Goal: Information Seeking & Learning: Learn about a topic

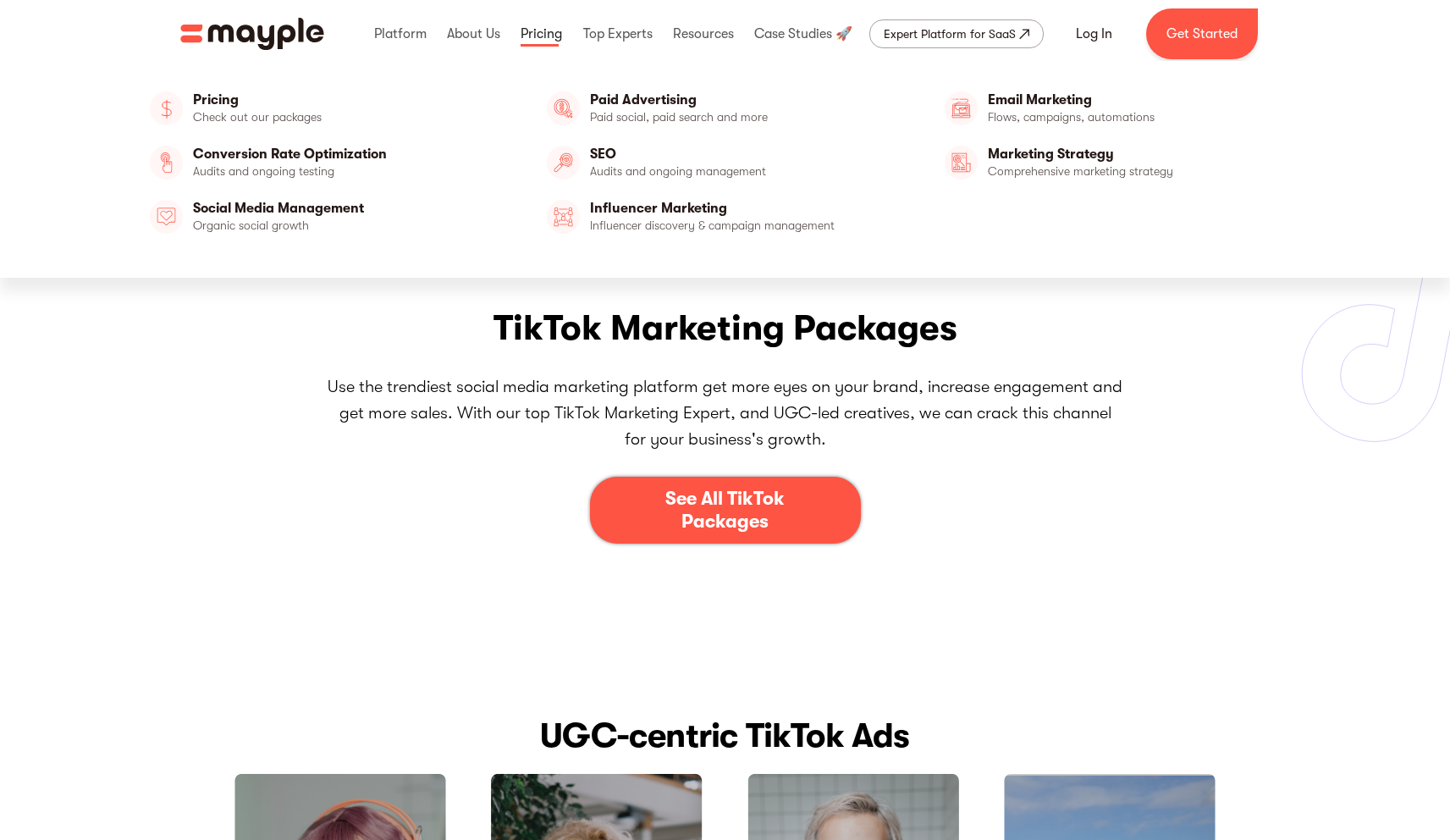
click at [539, 38] on link at bounding box center [541, 34] width 50 height 55
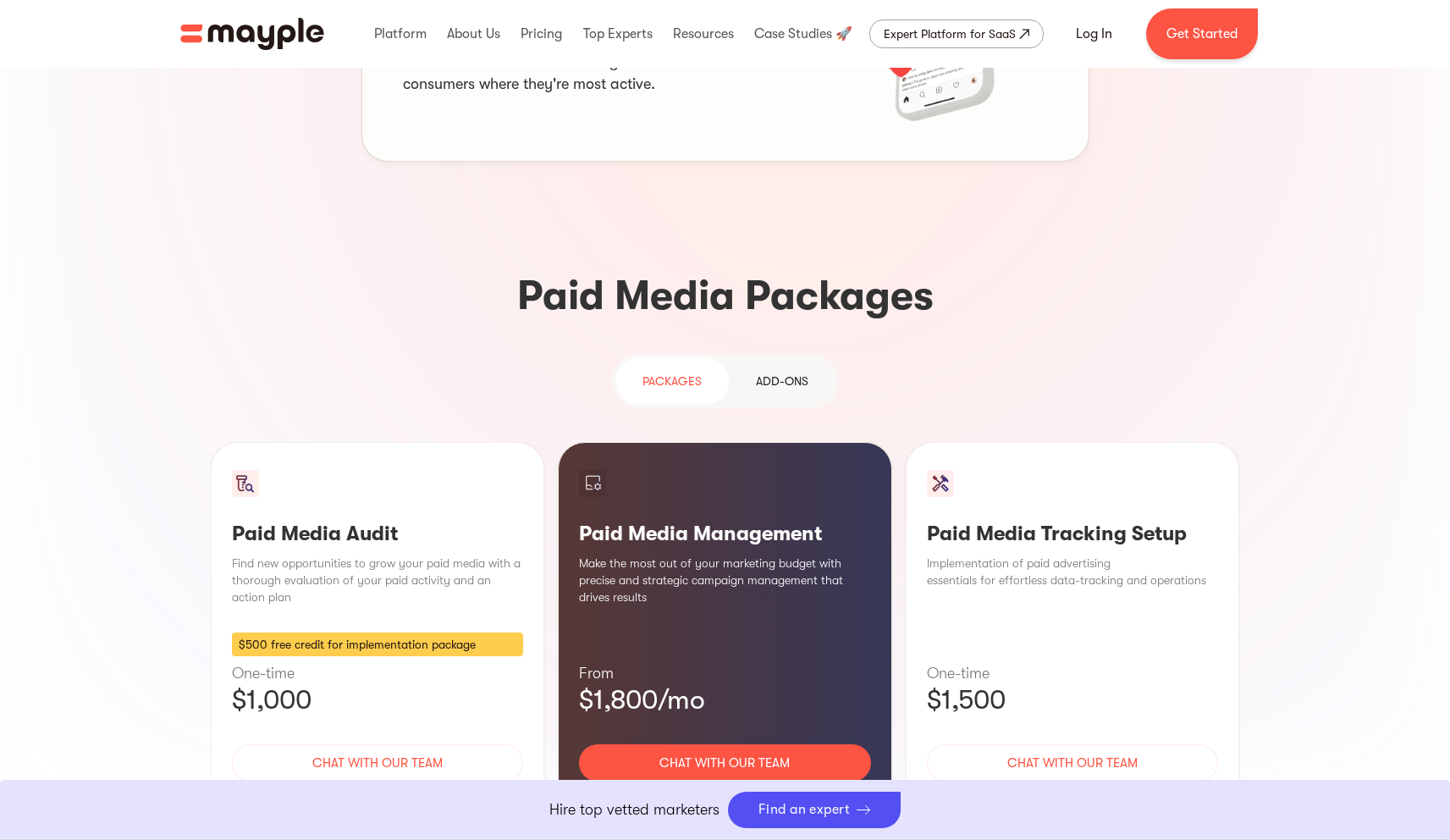
scroll to position [1323, 0]
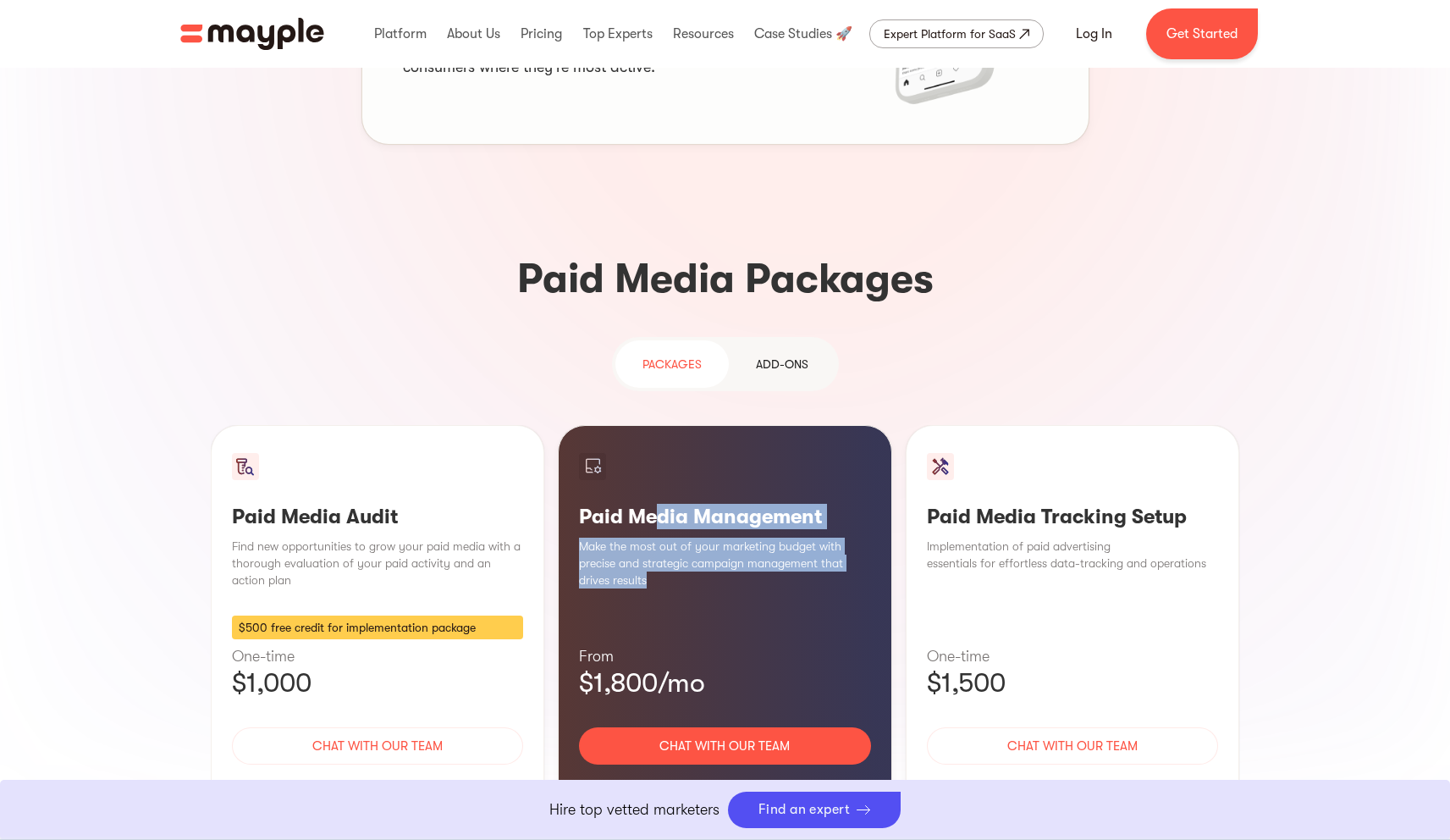
drag, startPoint x: 657, startPoint y: 377, endPoint x: 720, endPoint y: 445, distance: 92.7
click at [720, 445] on div "Paid Media Management Make the most out of your marketing budget with precise a…" at bounding box center [725, 633] width 335 height 417
click at [720, 538] on p "Make the most out of your marketing budget with precise and strategic campaign …" at bounding box center [725, 563] width 293 height 51
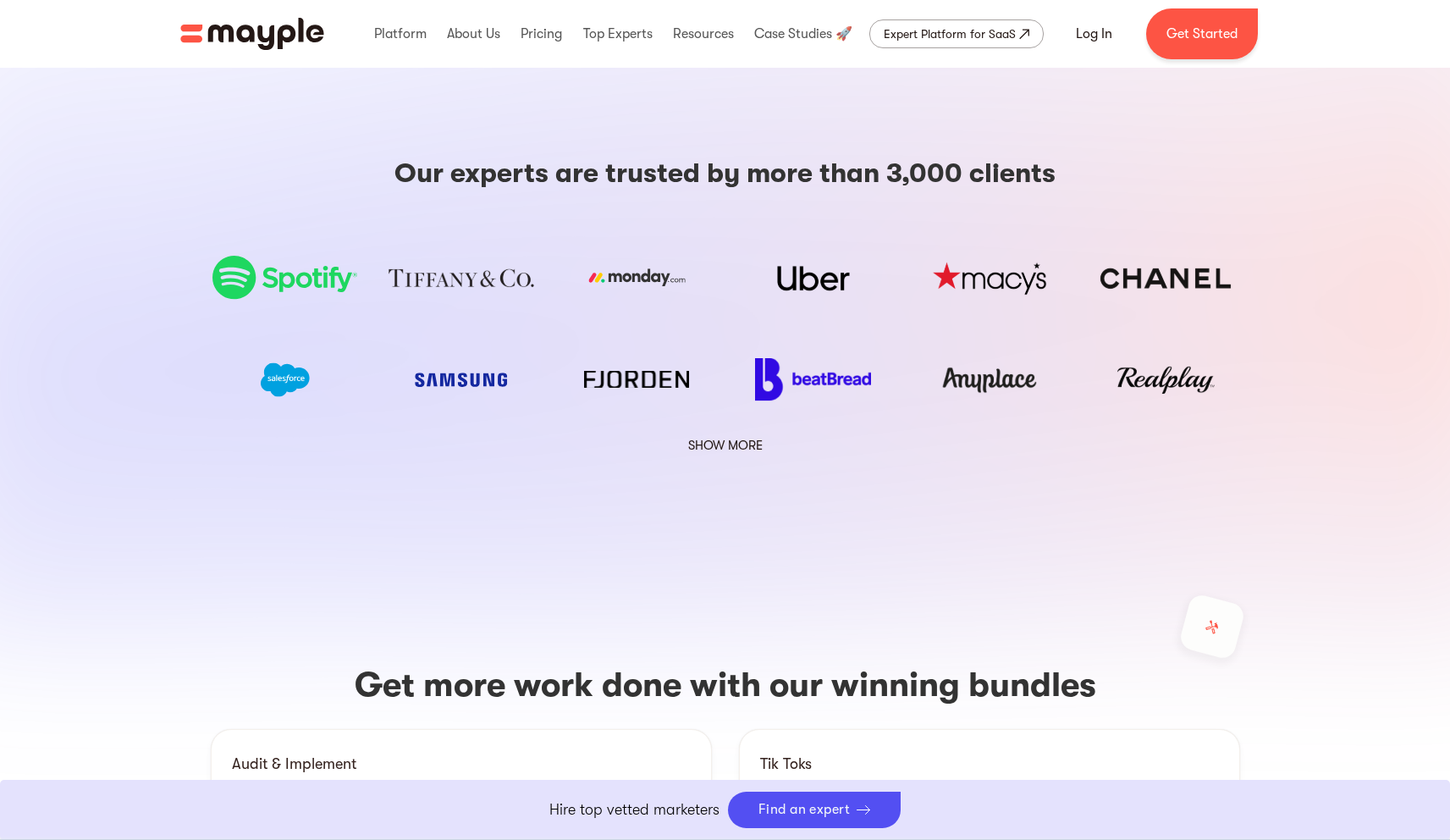
scroll to position [3058, 0]
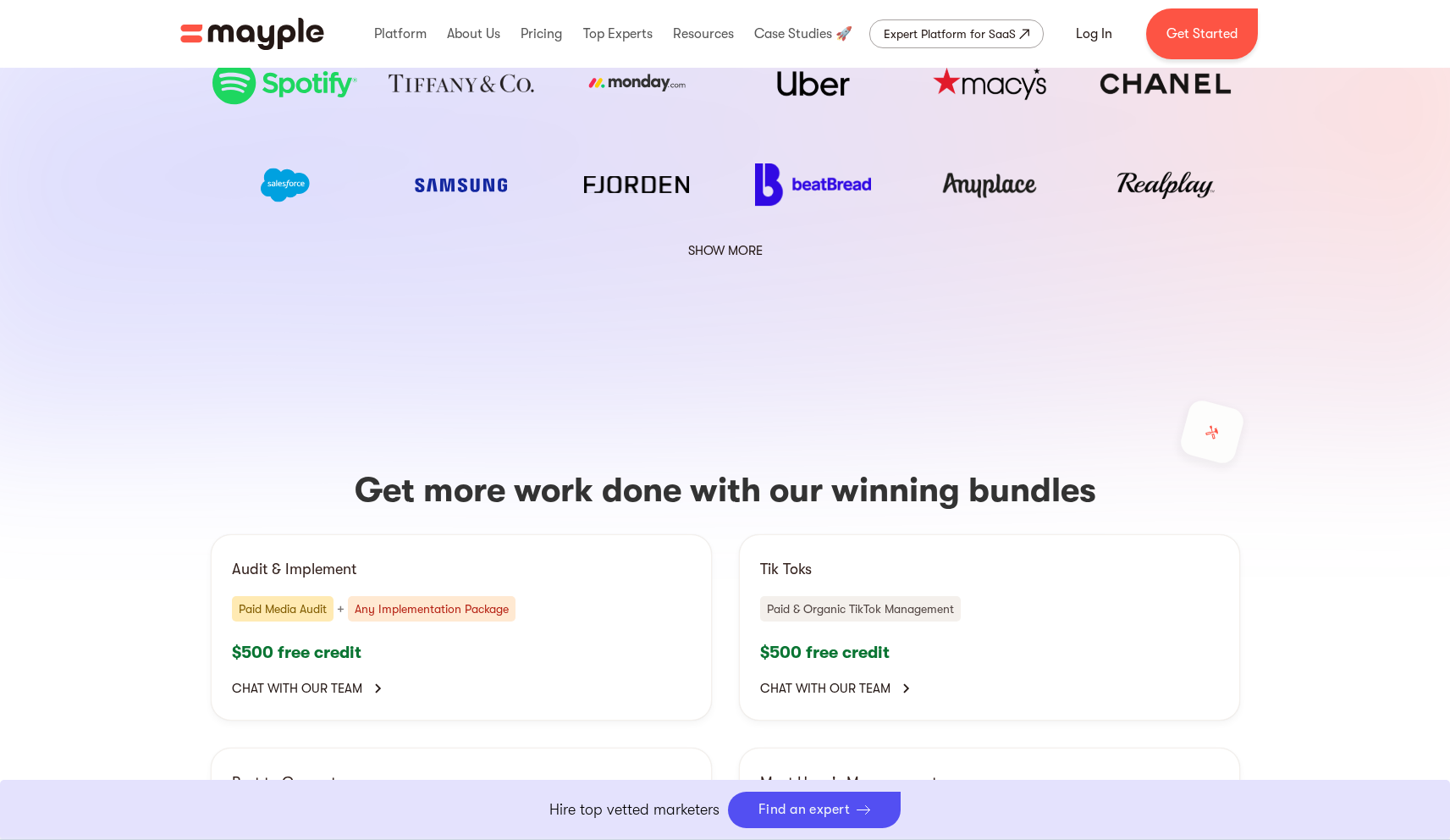
click at [338, 641] on p "$500 free credit" at bounding box center [461, 652] width 459 height 22
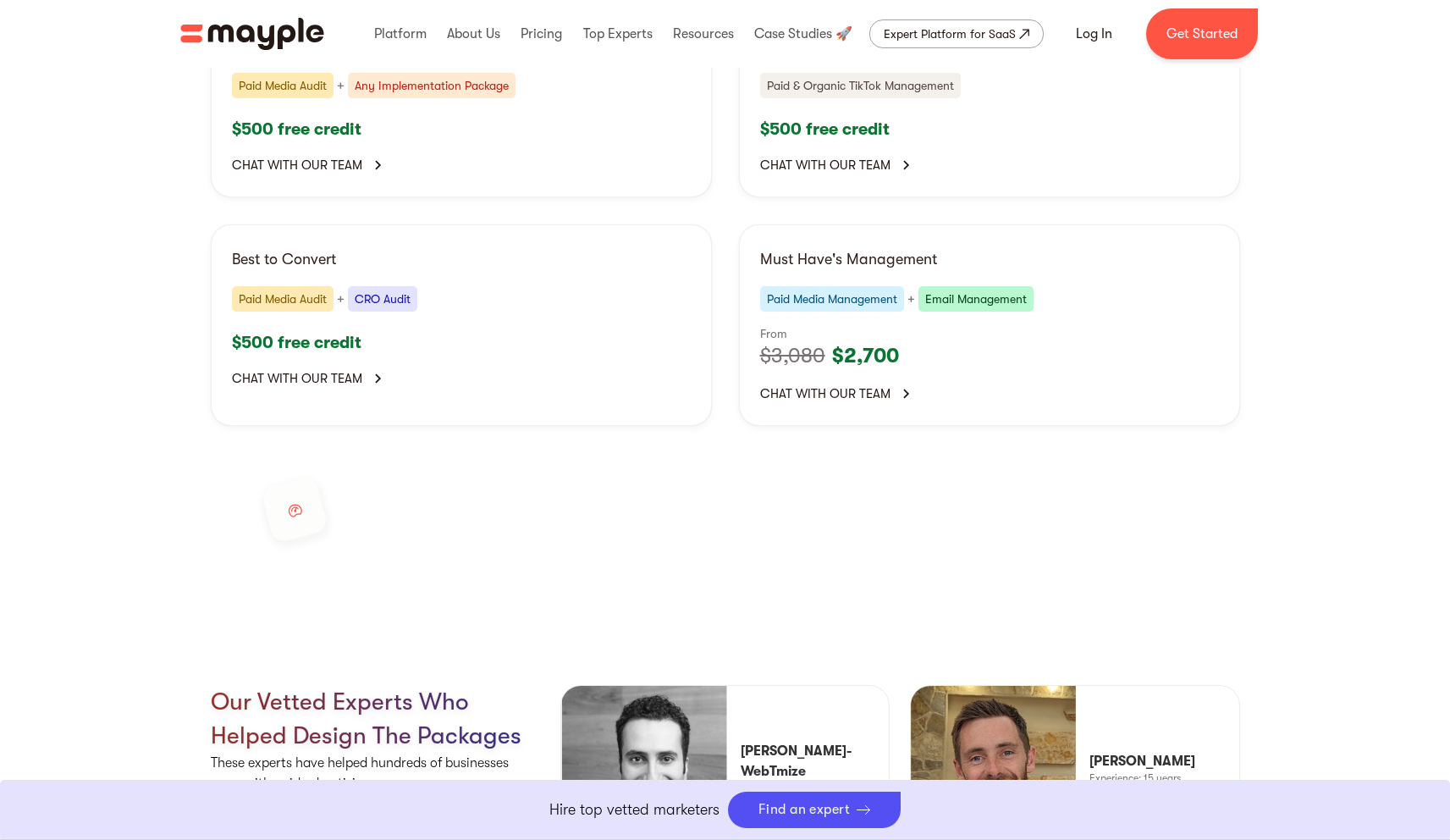
scroll to position [3584, 0]
